Goal: Transaction & Acquisition: Purchase product/service

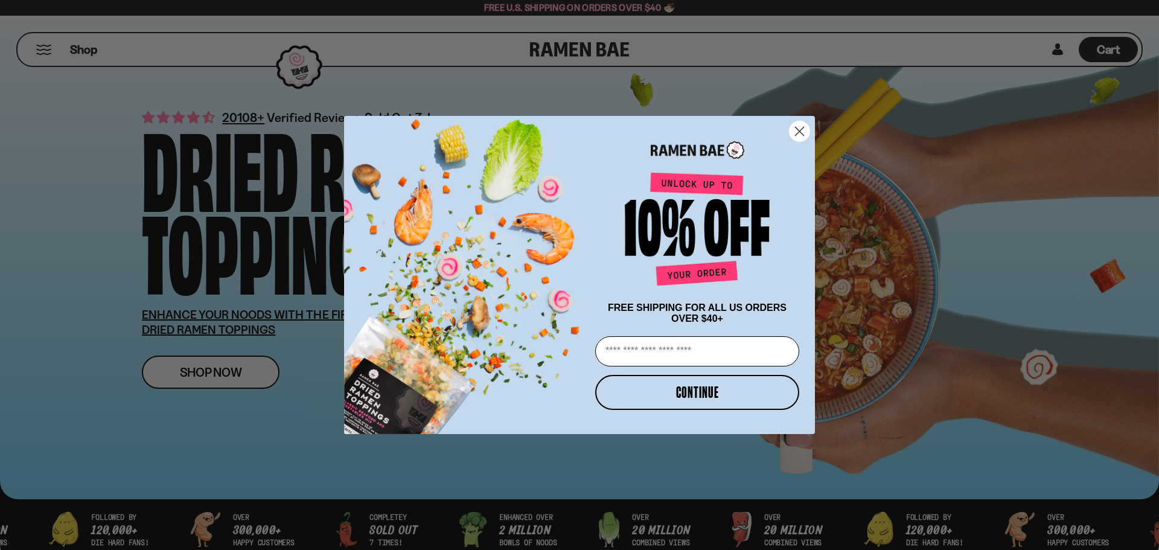
click at [795, 130] on circle "Close dialog" at bounding box center [800, 131] width 20 height 20
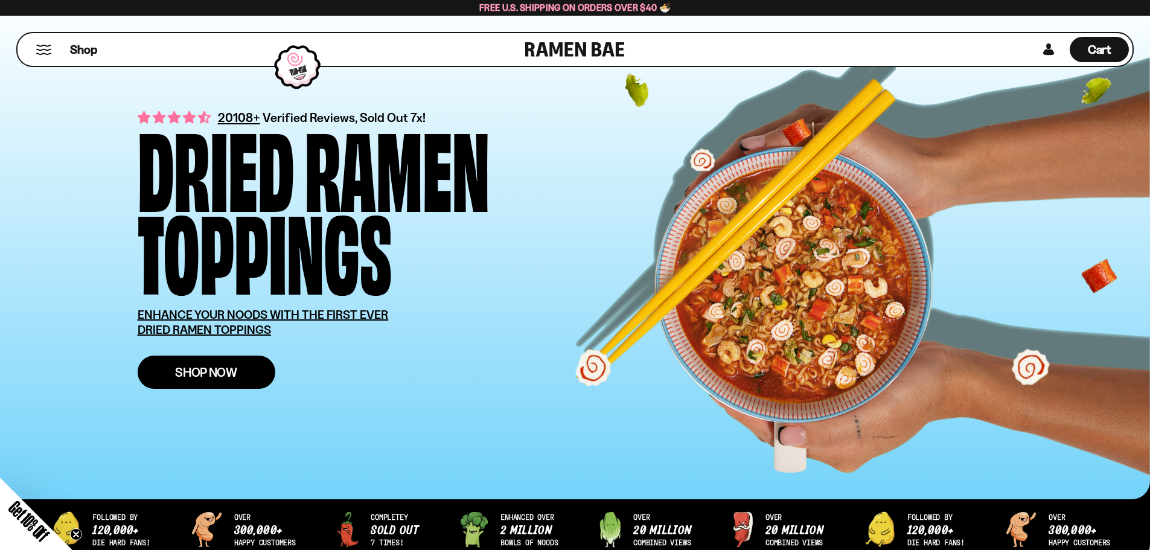
click at [230, 374] on span "Shop Now" at bounding box center [206, 372] width 62 height 13
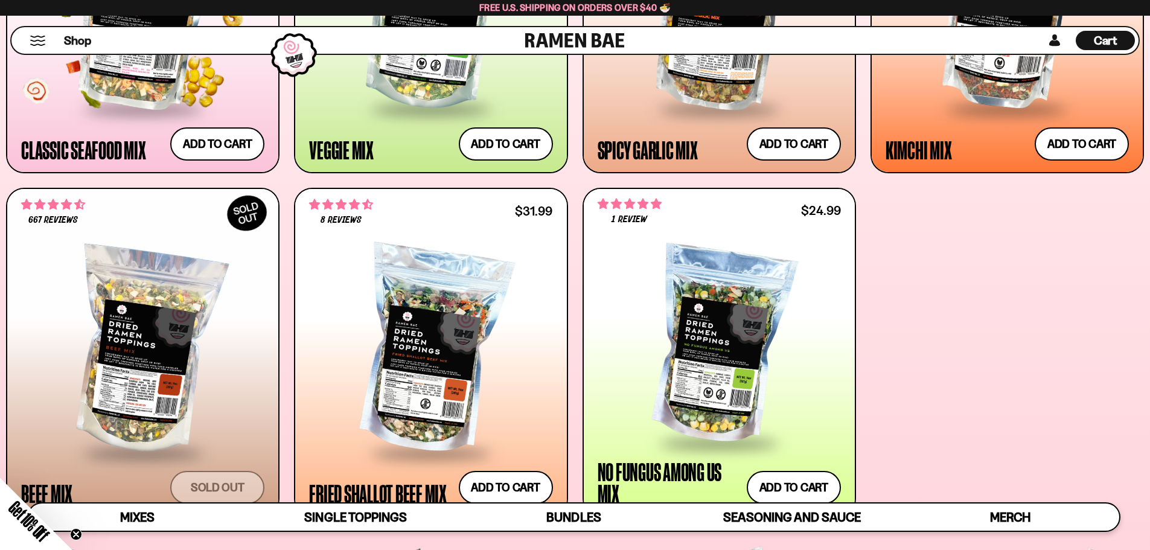
scroll to position [785, 0]
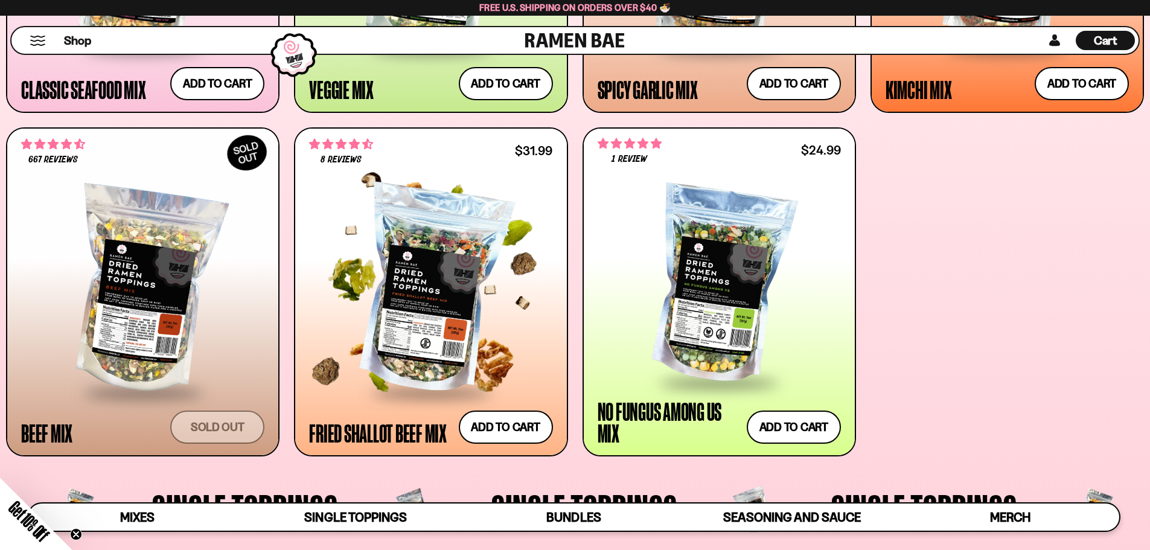
click at [412, 270] on div at bounding box center [430, 291] width 243 height 202
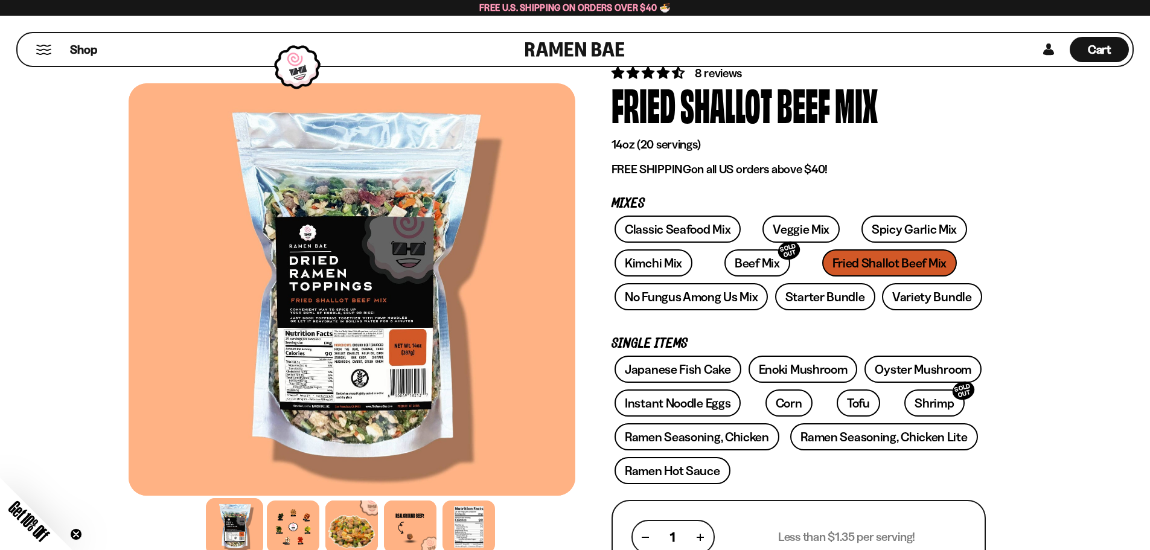
scroll to position [121, 0]
